Goal: Task Accomplishment & Management: Use online tool/utility

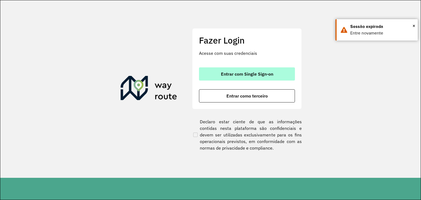
click at [255, 77] on button "Entrar com Single Sign-on" at bounding box center [247, 73] width 96 height 13
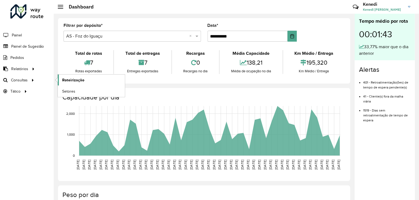
click at [77, 79] on span "Roteirização" at bounding box center [73, 80] width 22 height 6
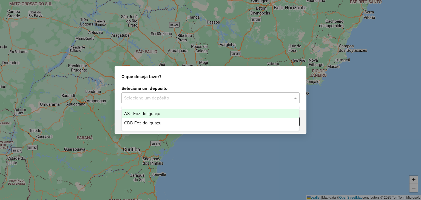
click at [236, 99] on input "text" at bounding box center [205, 98] width 162 height 7
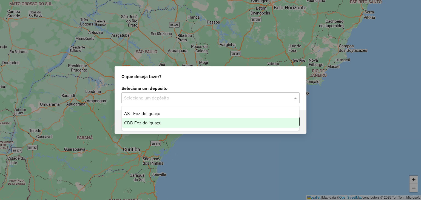
click at [155, 126] on div "CDD Foz do Iguaçu" at bounding box center [210, 122] width 177 height 9
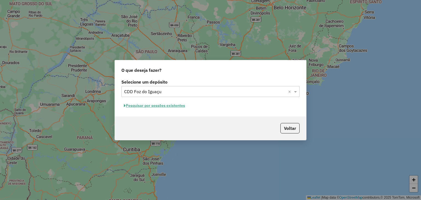
click at [158, 107] on button "Pesquisar por sessões existentes" at bounding box center [154, 105] width 66 height 8
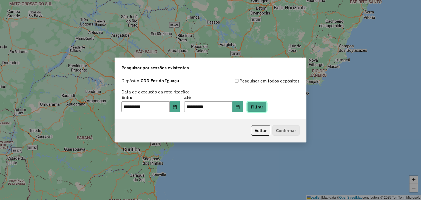
click at [267, 107] on button "Filtrar" at bounding box center [256, 107] width 19 height 10
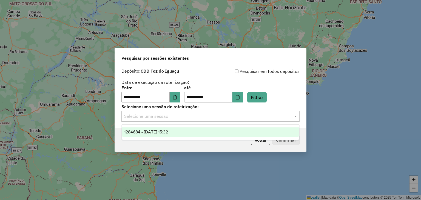
click at [234, 116] on input "text" at bounding box center [205, 116] width 162 height 7
click at [209, 130] on div "1284684 - [DATE] 15:32" at bounding box center [210, 131] width 177 height 9
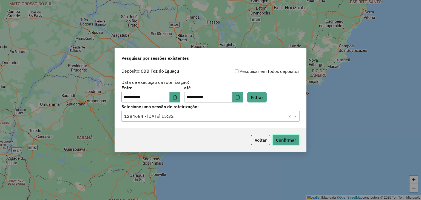
click at [293, 139] on button "Confirmar" at bounding box center [285, 140] width 27 height 10
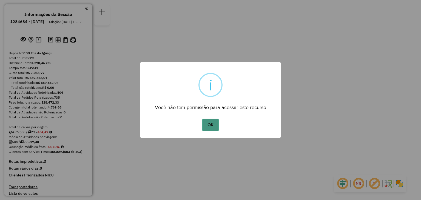
click at [212, 121] on button "OK" at bounding box center [210, 125] width 16 height 13
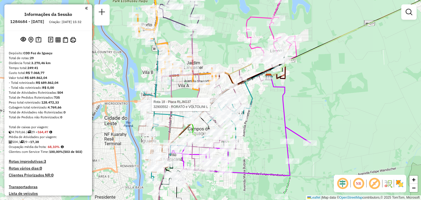
select select "**********"
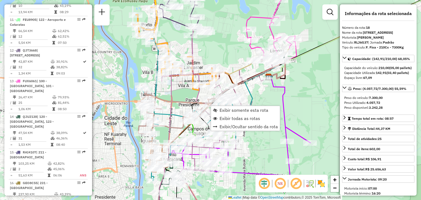
scroll to position [750, 0]
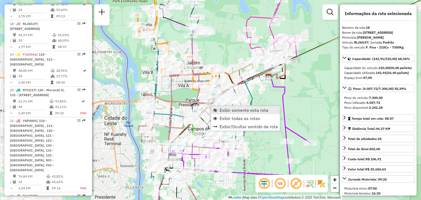
click at [228, 109] on span "Exibir somente esta rota" at bounding box center [244, 110] width 49 height 4
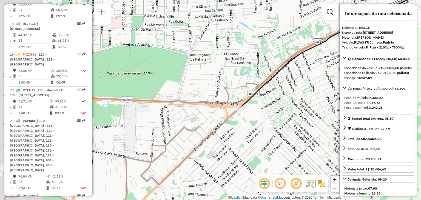
drag, startPoint x: 139, startPoint y: 101, endPoint x: 200, endPoint y: 101, distance: 60.8
click at [200, 101] on icon at bounding box center [121, 138] width 236 height 131
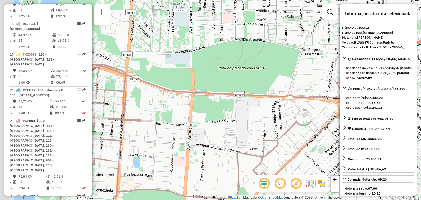
drag, startPoint x: 173, startPoint y: 98, endPoint x: 270, endPoint y: 92, distance: 96.9
click at [269, 92] on div "Janela de atendimento Grade de atendimento Capacidade Transportadoras Veículos …" at bounding box center [210, 100] width 421 height 200
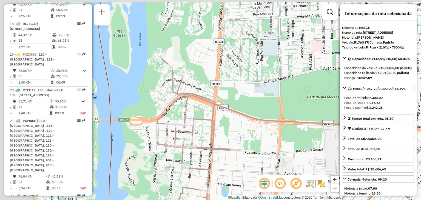
drag, startPoint x: 136, startPoint y: 56, endPoint x: 223, endPoint y: 87, distance: 91.9
click at [225, 87] on div "Janela de atendimento Grade de atendimento Capacidade Transportadoras Veículos …" at bounding box center [210, 100] width 421 height 200
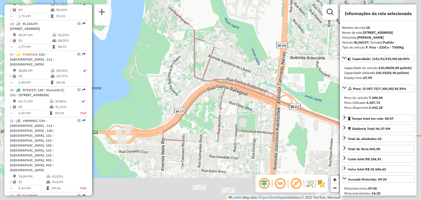
drag, startPoint x: 299, startPoint y: 119, endPoint x: 248, endPoint y: 29, distance: 103.6
click at [249, 30] on div "Janela de atendimento Grade de atendimento Capacidade Transportadoras Veículos …" at bounding box center [210, 100] width 421 height 200
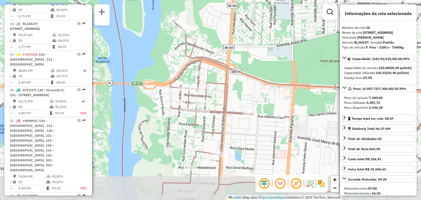
drag, startPoint x: 238, startPoint y: 128, endPoint x: 217, endPoint y: 101, distance: 34.0
click at [217, 101] on div "Janela de atendimento Grade de atendimento Capacidade Transportadoras Veículos …" at bounding box center [210, 100] width 421 height 200
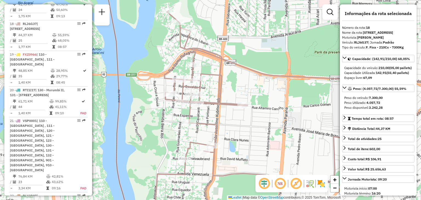
drag, startPoint x: 227, startPoint y: 132, endPoint x: 195, endPoint y: 79, distance: 61.7
click at [195, 80] on div "Janela de atendimento Grade de atendimento Capacidade Transportadoras Veículos …" at bounding box center [210, 100] width 421 height 200
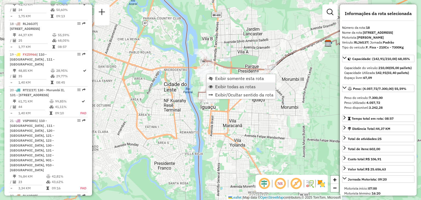
click at [218, 85] on span "Exibir todas as rotas" at bounding box center [235, 86] width 41 height 4
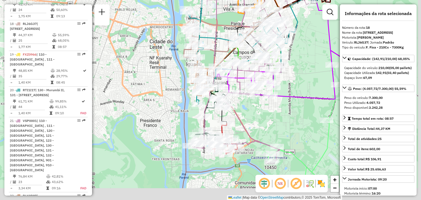
drag, startPoint x: 281, startPoint y: 141, endPoint x: 260, endPoint y: 89, distance: 55.9
click at [261, 88] on div "Janela de atendimento Grade de atendimento Capacidade Transportadoras Veículos …" at bounding box center [210, 100] width 421 height 200
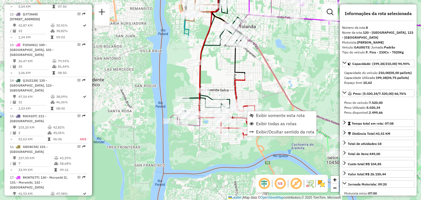
scroll to position [434, 0]
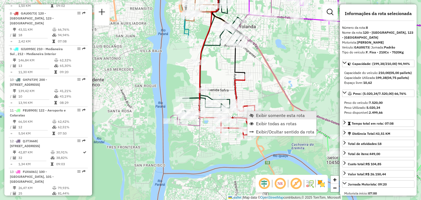
click at [256, 113] on span "Exibir somente esta rota" at bounding box center [280, 115] width 49 height 4
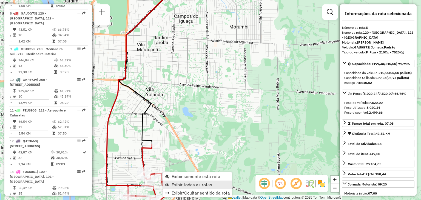
click at [181, 184] on span "Exibir todas as rotas" at bounding box center [192, 185] width 41 height 4
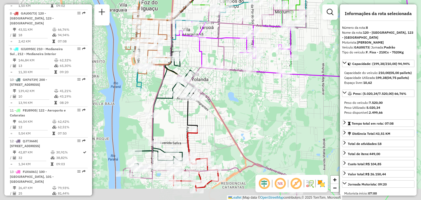
drag, startPoint x: 182, startPoint y: 164, endPoint x: 227, endPoint y: 148, distance: 48.0
click at [228, 149] on div "Janela de atendimento Grade de atendimento Capacidade Transportadoras Veículos …" at bounding box center [210, 100] width 421 height 200
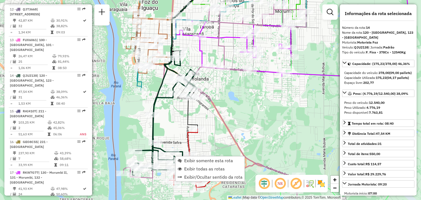
scroll to position [623, 0]
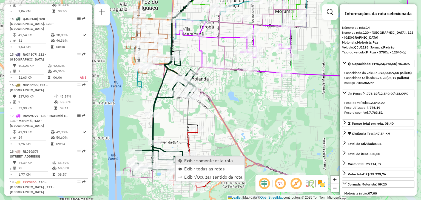
click at [186, 161] on span "Exibir somente esta rota" at bounding box center [208, 160] width 49 height 4
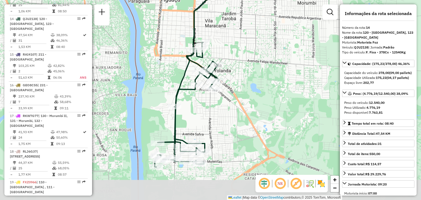
drag, startPoint x: 184, startPoint y: 152, endPoint x: 225, endPoint y: 102, distance: 64.8
click at [225, 102] on div "Janela de atendimento Grade de atendimento Capacidade Transportadoras Veículos …" at bounding box center [210, 100] width 421 height 200
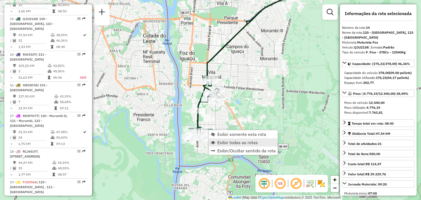
click at [221, 140] on span "Exibir todas as rotas" at bounding box center [237, 142] width 41 height 4
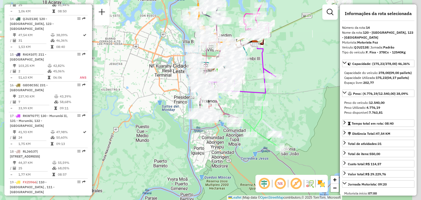
drag, startPoint x: 303, startPoint y: 96, endPoint x: 247, endPoint y: 93, distance: 56.8
click at [247, 93] on icon at bounding box center [241, 81] width 70 height 25
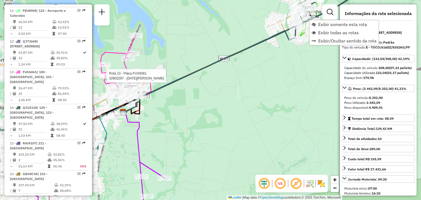
scroll to position [495, 0]
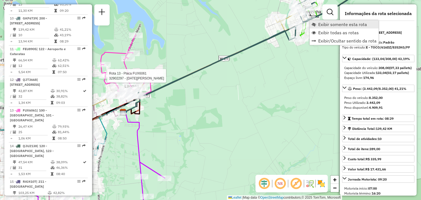
click at [320, 22] on span "Exibir somente esta rota" at bounding box center [342, 24] width 49 height 4
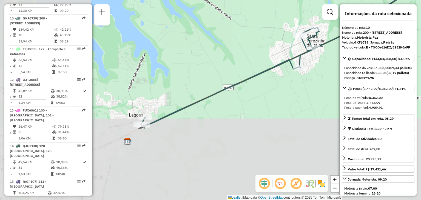
drag, startPoint x: 261, startPoint y: 124, endPoint x: 343, endPoint y: 45, distance: 114.5
click at [357, 42] on hb-router-mapa "Informações da Sessão 1284684 - 29/09/2025 Criação: 27/09/2025 15:32 Depósito: …" at bounding box center [210, 100] width 421 height 200
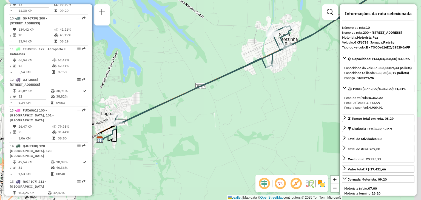
drag, startPoint x: 280, startPoint y: 75, endPoint x: 216, endPoint y: 90, distance: 65.3
click at [216, 90] on div "Janela de atendimento Grade de atendimento Capacidade Transportadoras Veículos …" at bounding box center [210, 100] width 421 height 200
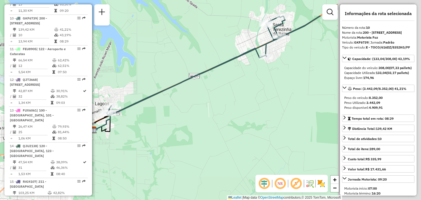
drag, startPoint x: 289, startPoint y: 64, endPoint x: 114, endPoint y: 107, distance: 180.1
click at [118, 106] on div "Janela de atendimento Grade de atendimento Capacidade Transportadoras Veículos …" at bounding box center [210, 100] width 421 height 200
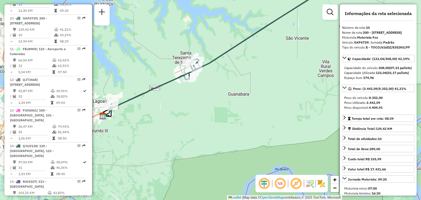
drag, startPoint x: 262, startPoint y: 51, endPoint x: 143, endPoint y: 153, distance: 156.3
click at [143, 153] on div "Janela de atendimento Grade de atendimento Capacidade Transportadoras Veículos …" at bounding box center [210, 100] width 421 height 200
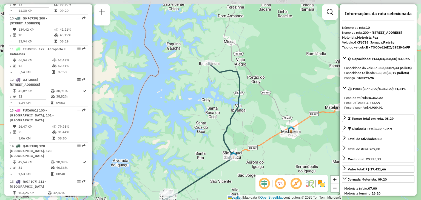
drag, startPoint x: 213, startPoint y: 45, endPoint x: 237, endPoint y: 109, distance: 68.0
click at [237, 109] on icon at bounding box center [183, 139] width 113 height 154
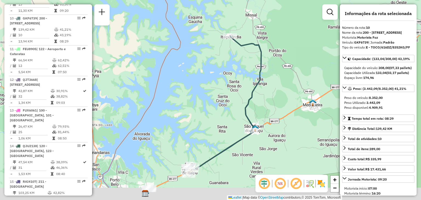
drag, startPoint x: 243, startPoint y: 115, endPoint x: 281, endPoint y: 27, distance: 96.7
click at [280, 29] on div "Janela de atendimento Grade de atendimento Capacidade Transportadoras Veículos …" at bounding box center [210, 100] width 421 height 200
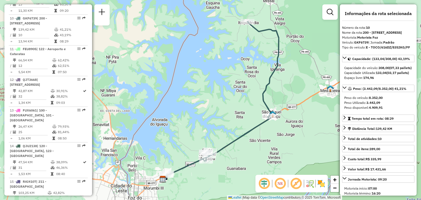
drag, startPoint x: 271, startPoint y: 133, endPoint x: 262, endPoint y: 155, distance: 24.2
click at [262, 155] on div "Janela de atendimento Grade de atendimento Capacidade Transportadoras Veículos …" at bounding box center [210, 100] width 421 height 200
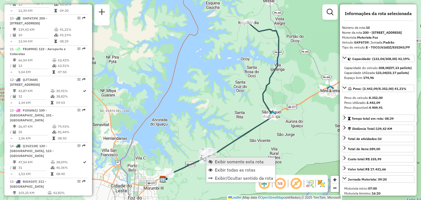
click at [224, 160] on span "Exibir somente esta rota" at bounding box center [239, 161] width 49 height 4
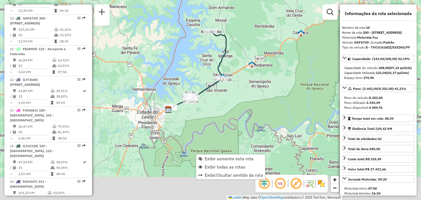
drag, startPoint x: 169, startPoint y: 115, endPoint x: 172, endPoint y: 103, distance: 12.4
click at [172, 103] on icon at bounding box center [198, 69] width 56 height 77
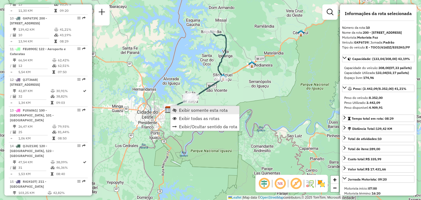
click at [179, 110] on span "Exibir somente esta rota" at bounding box center [203, 110] width 49 height 4
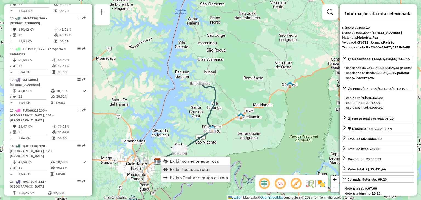
drag, startPoint x: 178, startPoint y: 168, endPoint x: 176, endPoint y: 172, distance: 5.2
click at [178, 168] on span "Exibir todas as rotas" at bounding box center [190, 169] width 41 height 4
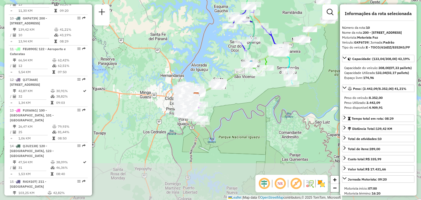
drag, startPoint x: 187, startPoint y: 163, endPoint x: 226, endPoint y: 103, distance: 71.3
click at [226, 103] on div "Janela de atendimento Grade de atendimento Capacidade Transportadoras Veículos …" at bounding box center [210, 100] width 421 height 200
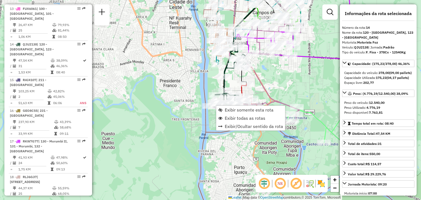
scroll to position [623, 0]
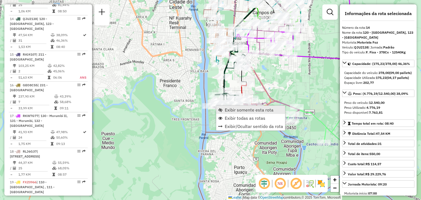
click at [231, 110] on span "Exibir somente esta rota" at bounding box center [249, 110] width 49 height 4
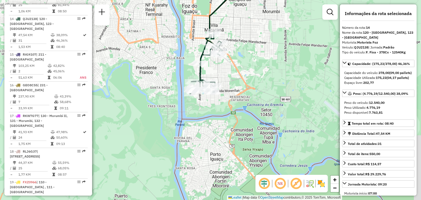
drag, startPoint x: 195, startPoint y: 128, endPoint x: 247, endPoint y: 35, distance: 106.6
click at [247, 35] on div "Janela de atendimento Grade de atendimento Capacidade Transportadoras Veículos …" at bounding box center [210, 100] width 421 height 200
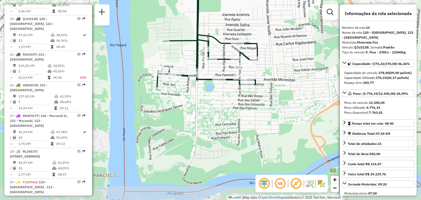
drag, startPoint x: 263, startPoint y: 64, endPoint x: 279, endPoint y: 48, distance: 22.7
click at [279, 48] on div "Janela de atendimento Grade de atendimento Capacidade Transportadoras Veículos …" at bounding box center [210, 100] width 421 height 200
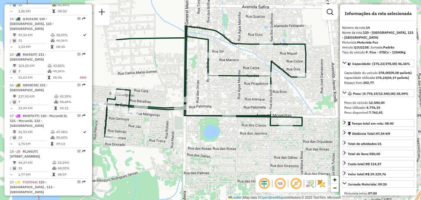
drag, startPoint x: 275, startPoint y: 67, endPoint x: 307, endPoint y: 109, distance: 52.8
click at [307, 109] on div "Janela de atendimento Grade de atendimento Capacidade Transportadoras Veículos …" at bounding box center [210, 100] width 421 height 200
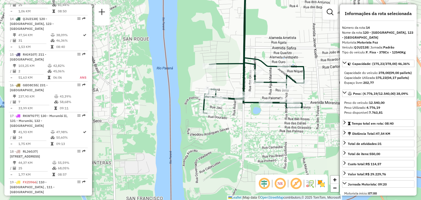
drag, startPoint x: 326, startPoint y: 87, endPoint x: 309, endPoint y: 89, distance: 17.0
click at [309, 89] on div "Janela de atendimento Grade de atendimento Capacidade Transportadoras Veículos …" at bounding box center [210, 100] width 421 height 200
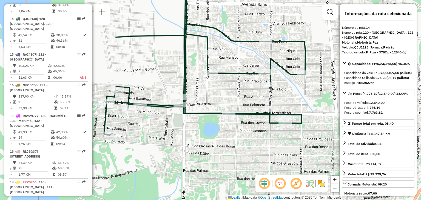
drag, startPoint x: 298, startPoint y: 98, endPoint x: 318, endPoint y: 96, distance: 19.6
click at [318, 96] on div "Janela de atendimento Grade de atendimento Capacidade Transportadoras Veículos …" at bounding box center [210, 100] width 421 height 200
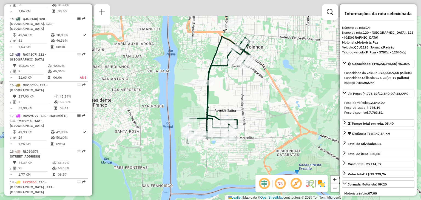
drag, startPoint x: 255, startPoint y: 41, endPoint x: 250, endPoint y: 92, distance: 51.8
click at [251, 92] on div "Janela de atendimento Grade de atendimento Capacidade Transportadoras Veículos …" at bounding box center [210, 100] width 421 height 200
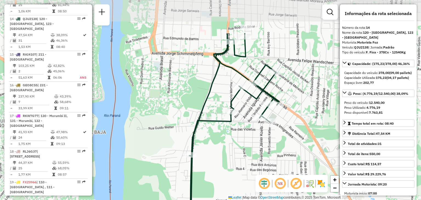
drag, startPoint x: 233, startPoint y: 82, endPoint x: 233, endPoint y: 120, distance: 38.1
click at [233, 120] on icon at bounding box center [214, 153] width 129 height 240
